Goal: Communication & Community: Answer question/provide support

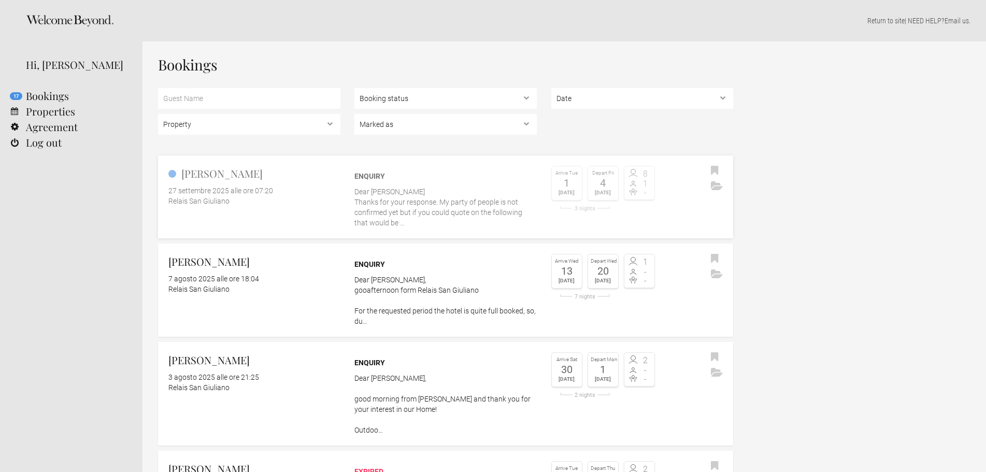
click at [506, 208] on p "Dear Irene Thanks for your response. My party of people is not confirmed yet bu…" at bounding box center [445, 207] width 182 height 41
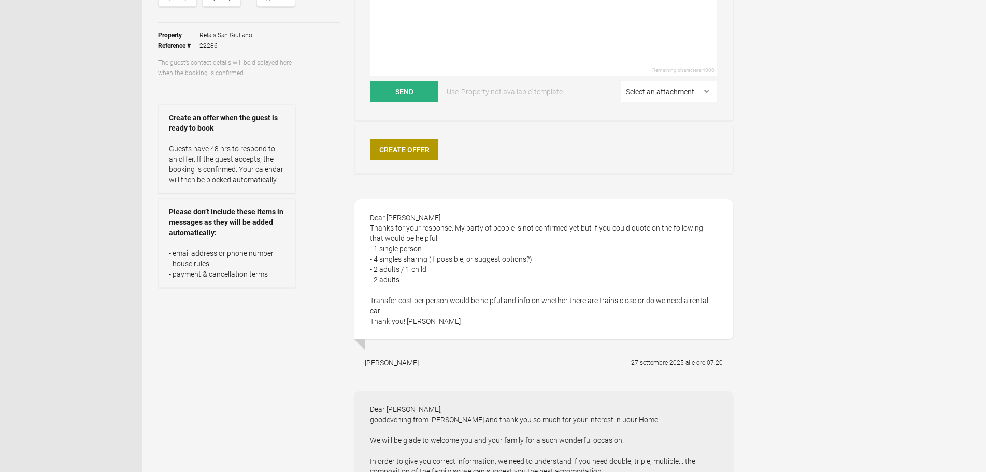
scroll to position [104, 0]
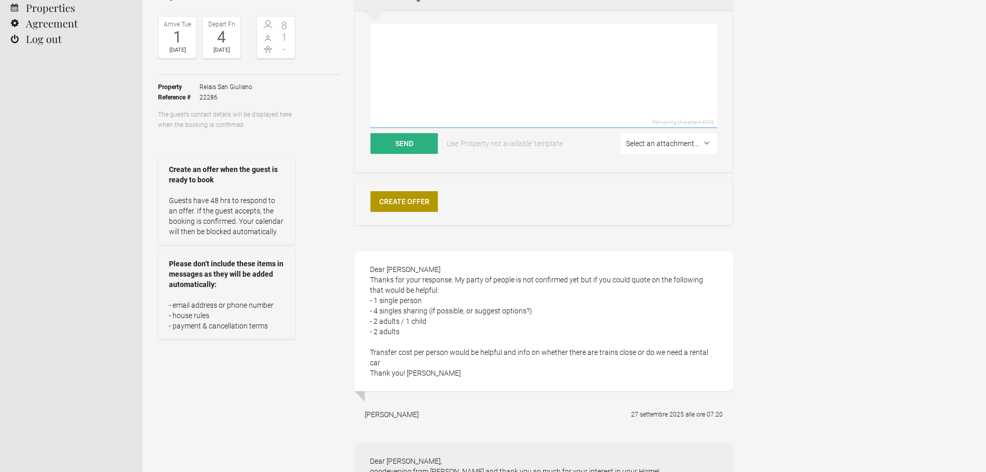
click at [445, 72] on textarea at bounding box center [544, 76] width 347 height 104
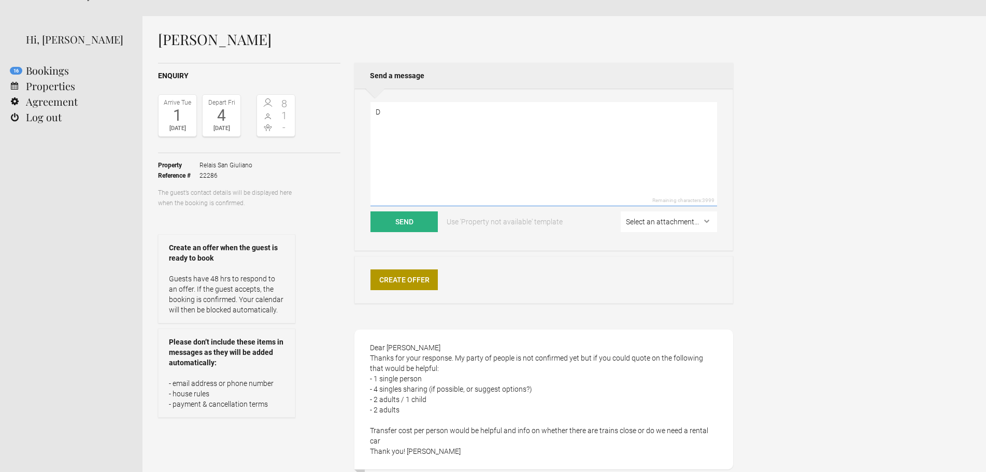
scroll to position [0, 0]
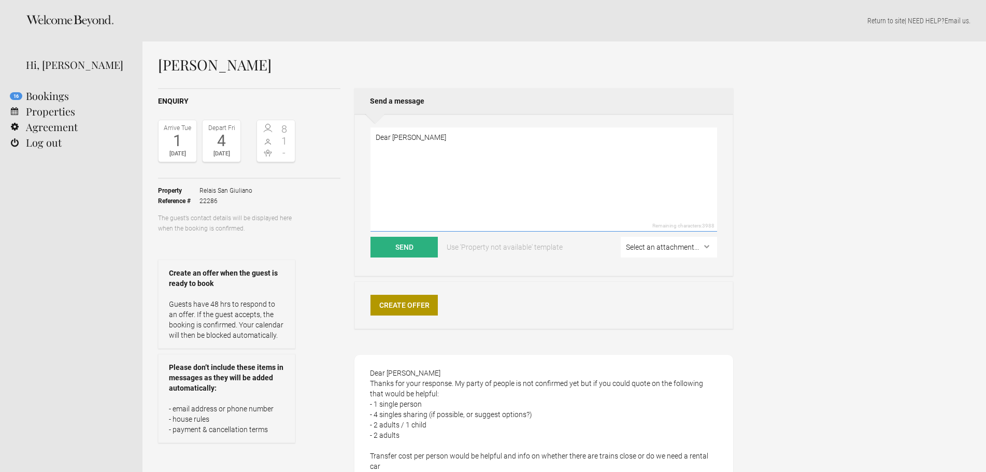
type textarea "Dear [PERSON_NAME]"
click at [507, 135] on textarea "Dear [PERSON_NAME]" at bounding box center [544, 179] width 347 height 104
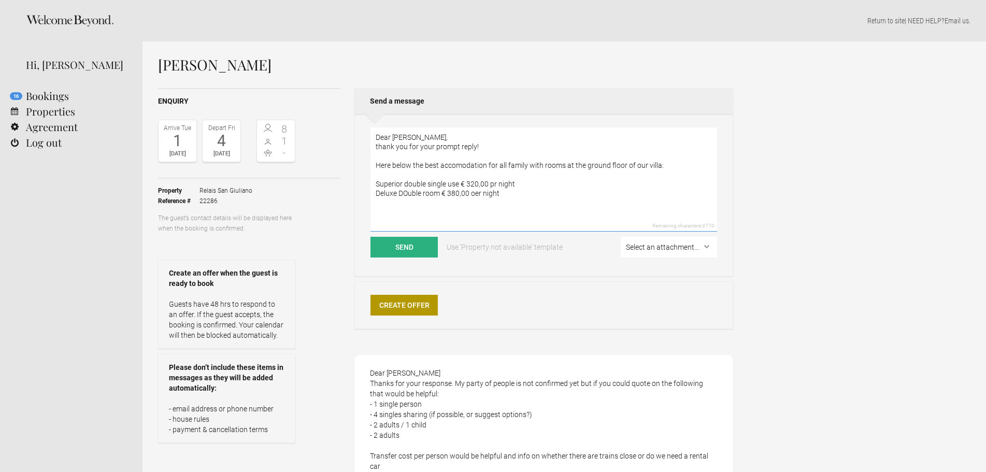
click at [475, 195] on textarea "Dear [PERSON_NAME], thank you for your prompt reply! Here below the best accomo…" at bounding box center [544, 179] width 347 height 104
click at [503, 192] on textarea "Dear [PERSON_NAME], thank you for your prompt reply! Here below the best accomo…" at bounding box center [544, 179] width 347 height 104
click at [391, 201] on textarea "Dear [PERSON_NAME], thank you for your prompt reply! Here below the best accomo…" at bounding box center [544, 179] width 347 height 104
drag, startPoint x: 620, startPoint y: 210, endPoint x: 356, endPoint y: 215, distance: 264.3
click at [356, 215] on div "Dear [PERSON_NAME], thank you for your prompt reply! Here below the best accomo…" at bounding box center [543, 195] width 379 height 162
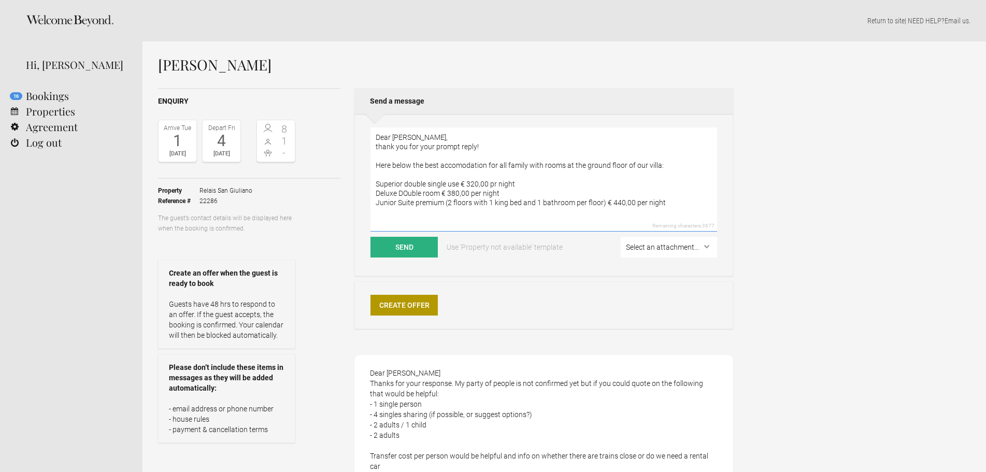
click at [375, 203] on textarea "Dear [PERSON_NAME], thank you for your prompt reply! Here below the best accomo…" at bounding box center [544, 179] width 347 height 104
paste textarea "Suite triple (splitted room with a single be on a mezzanine) € 415,00 per night"
click at [665, 207] on textarea "Dear [PERSON_NAME], thank you for your prompt reply! Here below the best accomo…" at bounding box center [544, 179] width 347 height 104
click at [680, 207] on textarea "Dear [PERSON_NAME], thank you for your prompt reply! Here below the best accomo…" at bounding box center [544, 179] width 347 height 104
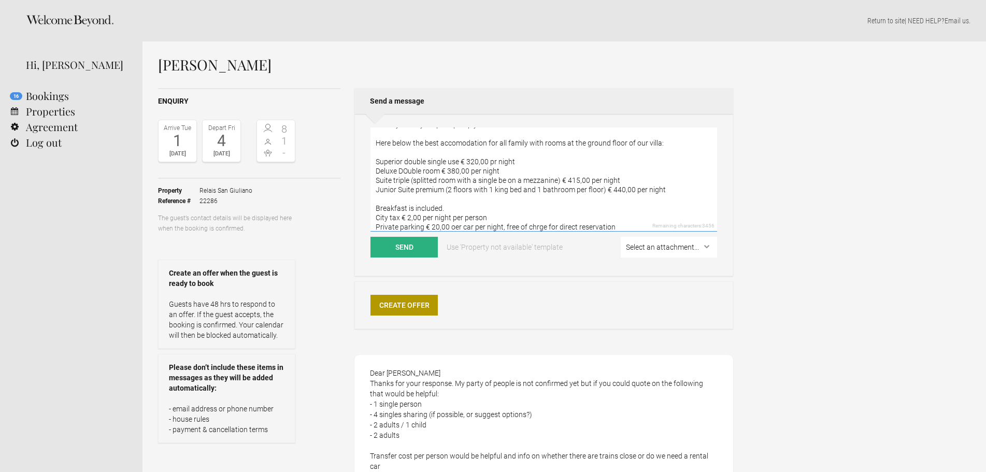
scroll to position [32, 0]
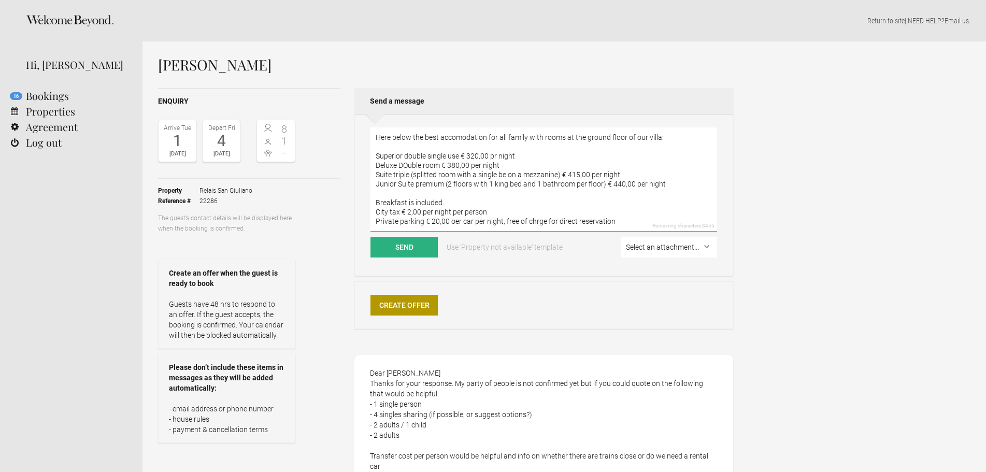
paste textarea "Free access to the outdoor pool with umbrellas and sunbeds Free swimming pool t…"
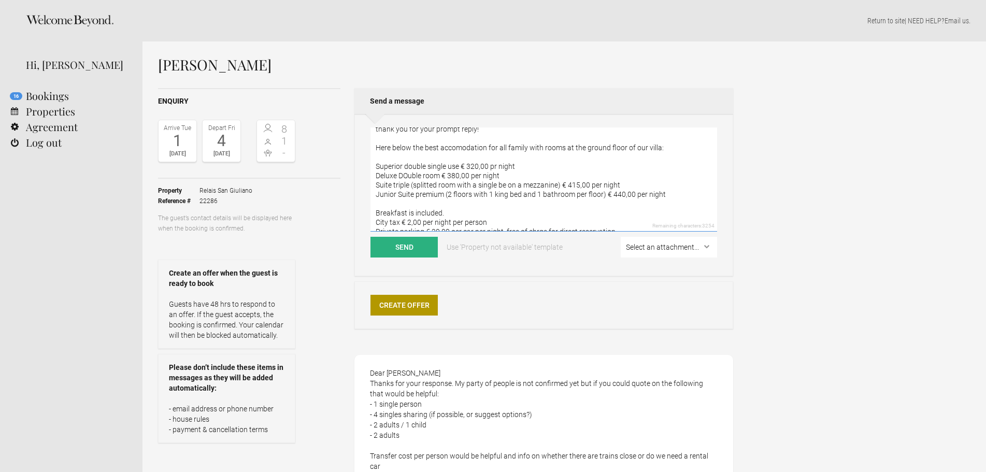
scroll to position [17, 0]
click at [494, 165] on textarea "Dear [PERSON_NAME], thank you for your prompt reply! Here below the best accomo…" at bounding box center [544, 179] width 347 height 104
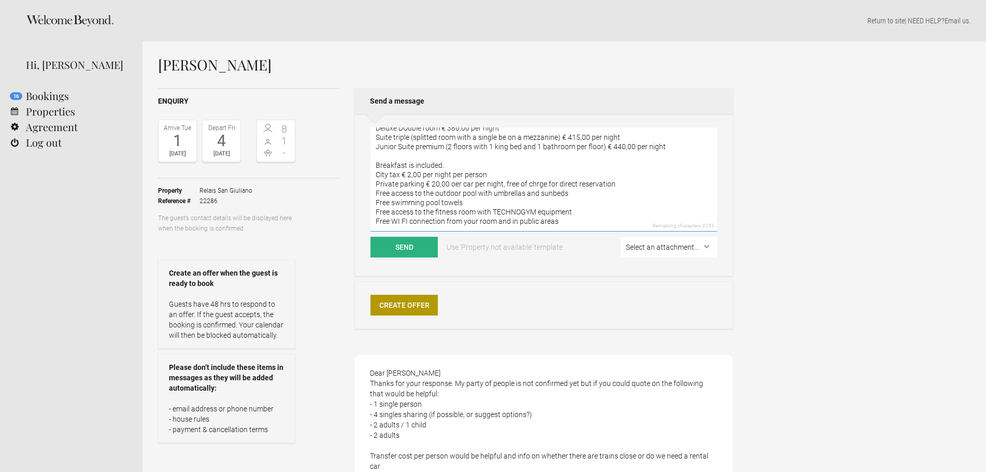
scroll to position [84, 0]
click at [500, 225] on textarea "Dear [PERSON_NAME], thank you for your prompt reply! Here below the best accomo…" at bounding box center [544, 179] width 347 height 104
click at [471, 221] on textarea "Dear [PERSON_NAME], thank you for your prompt reply! Here below the best accomo…" at bounding box center [544, 179] width 347 height 104
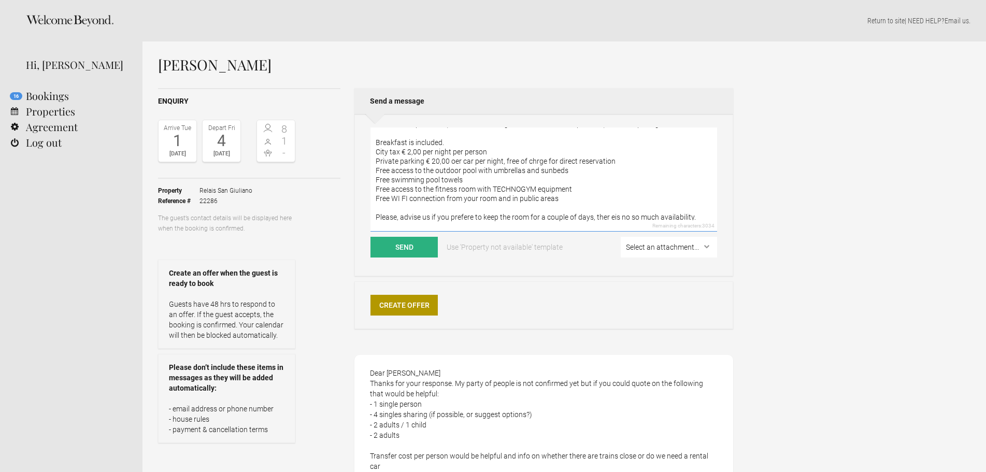
scroll to position [0, 0]
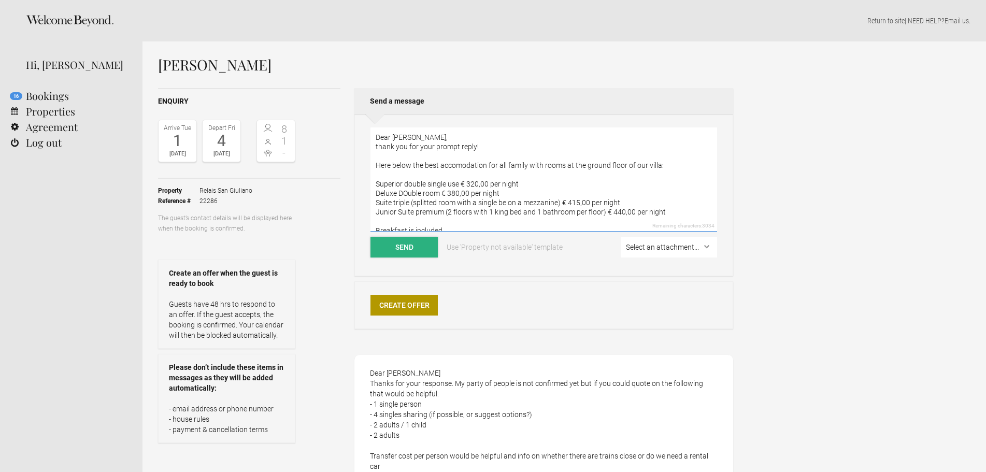
type textarea "Dear [PERSON_NAME], thank you for your prompt reply! Here below the best accomo…"
click at [407, 248] on button "Send" at bounding box center [404, 247] width 67 height 21
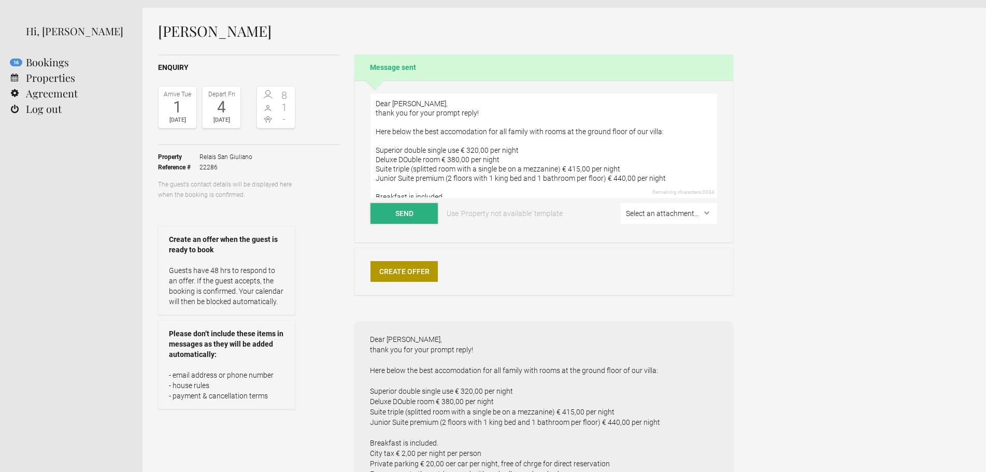
scroll to position [52, 0]
